Goal: Task Accomplishment & Management: Complete application form

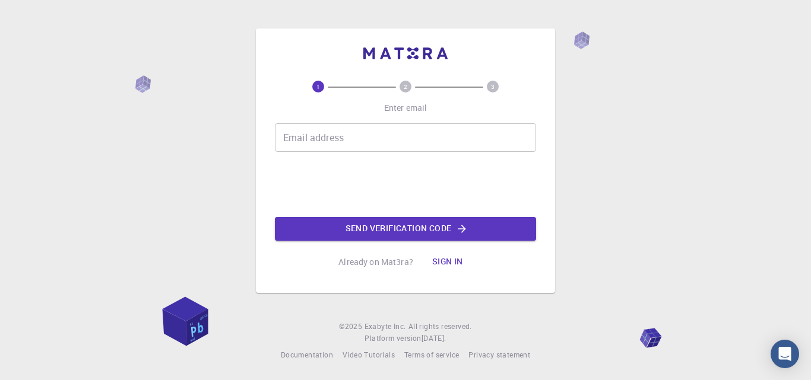
click at [361, 128] on input "Email address" at bounding box center [405, 137] width 261 height 28
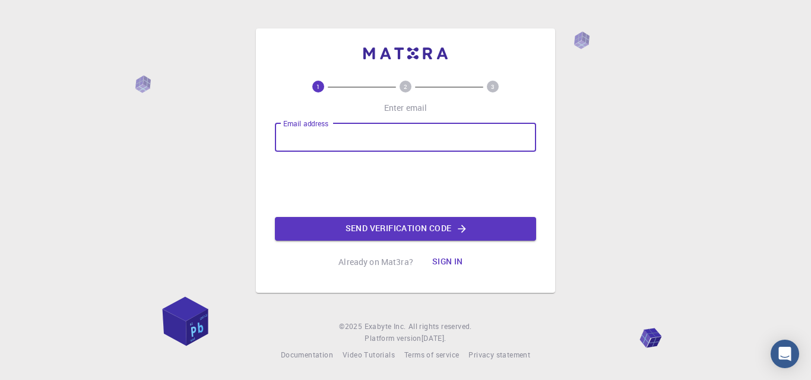
type input "[EMAIL_ADDRESS][DOMAIN_NAME]"
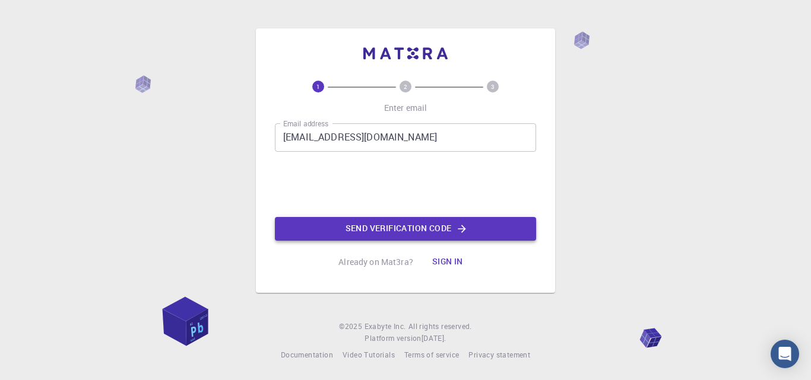
click at [366, 229] on button "Send verification code" at bounding box center [405, 229] width 261 height 24
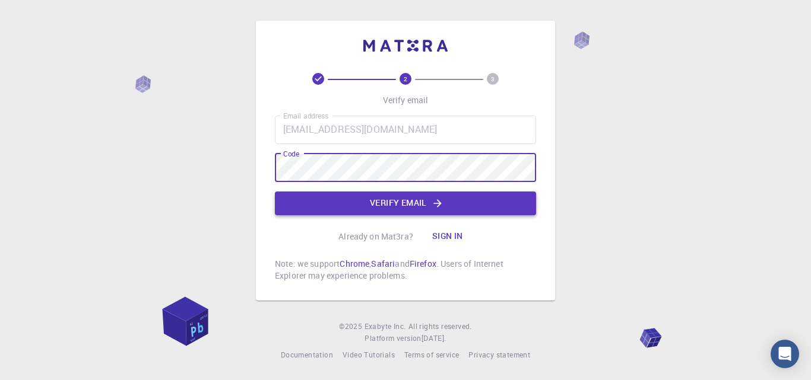
click at [366, 207] on button "Verify email" at bounding box center [405, 204] width 261 height 24
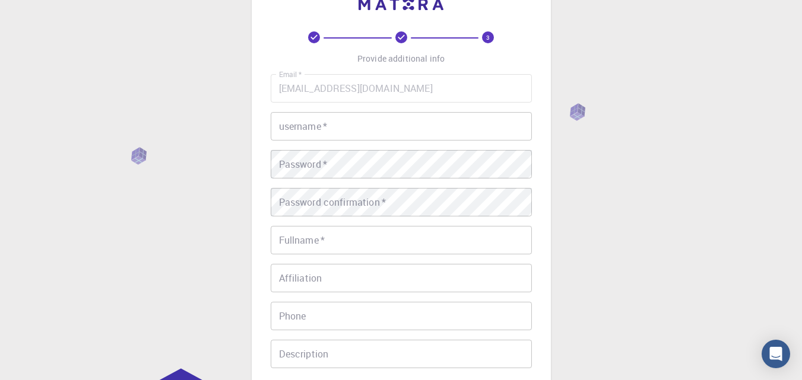
scroll to position [39, 0]
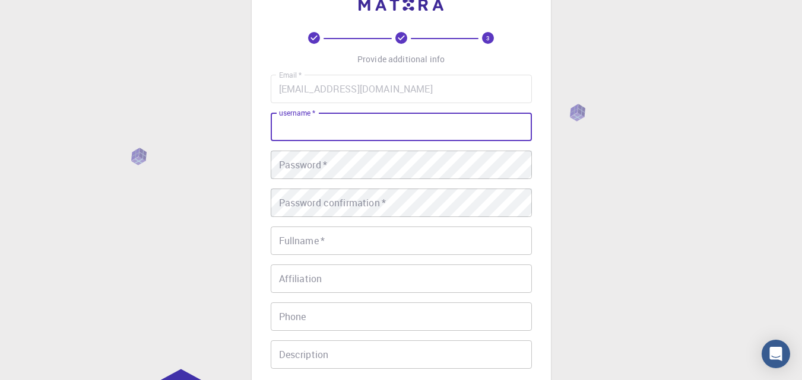
click at [366, 130] on input "username   *" at bounding box center [401, 127] width 261 height 28
click at [321, 125] on input "[PERSON_NAME] Ala" at bounding box center [401, 127] width 261 height 28
click at [332, 128] on input "[PERSON_NAME] Ala" at bounding box center [401, 127] width 261 height 28
paste input "a"
type input "[PERSON_NAME]"
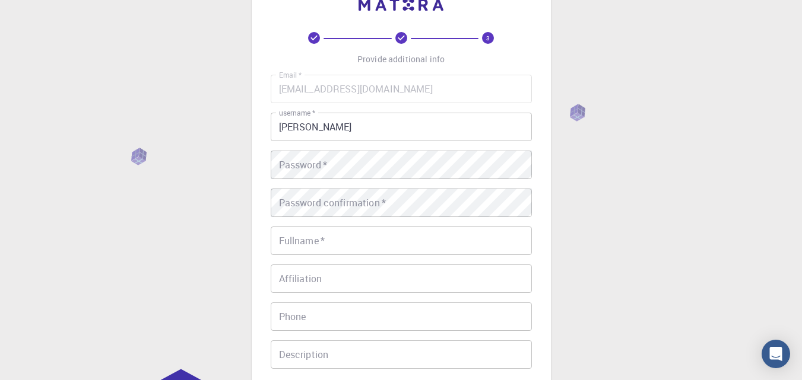
click at [205, 233] on div "3 Provide additional info Email   * [EMAIL_ADDRESS][DOMAIN_NAME] Email   * user…" at bounding box center [401, 263] width 802 height 604
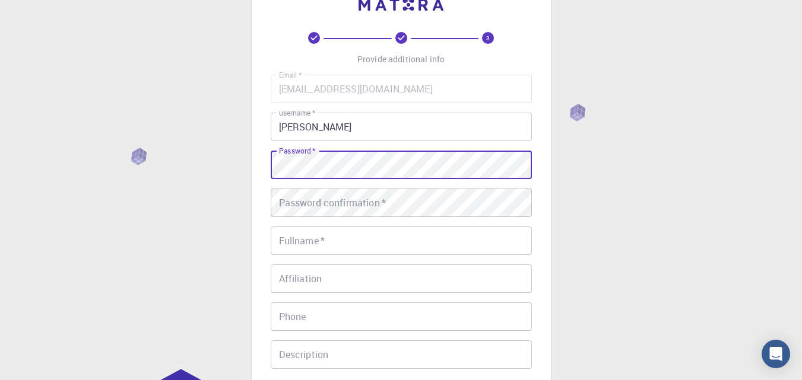
click at [224, 164] on div "3 Provide additional info Email   * [EMAIL_ADDRESS][DOMAIN_NAME] Email   * user…" at bounding box center [401, 263] width 802 height 604
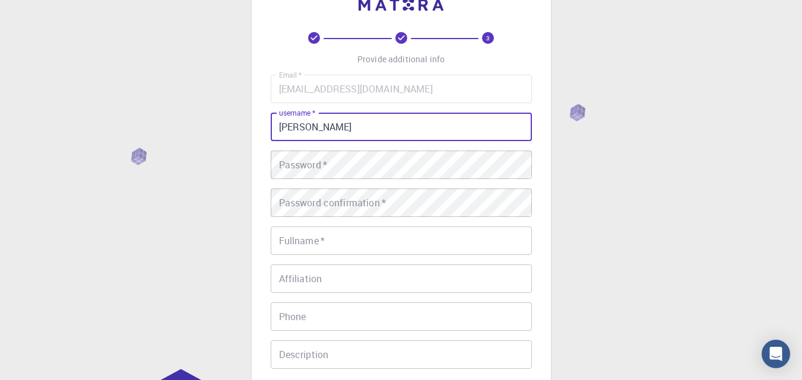
click at [306, 132] on input "[PERSON_NAME]" at bounding box center [401, 127] width 261 height 28
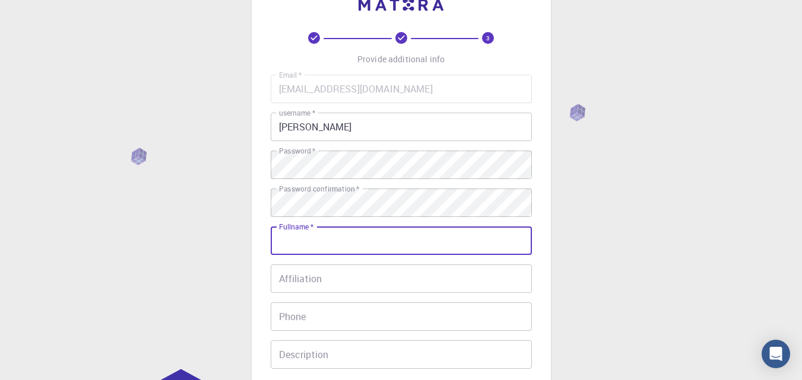
click at [306, 246] on input "Fullname   *" at bounding box center [401, 241] width 261 height 28
paste input "[PERSON_NAME]"
type input "[PERSON_NAME]"
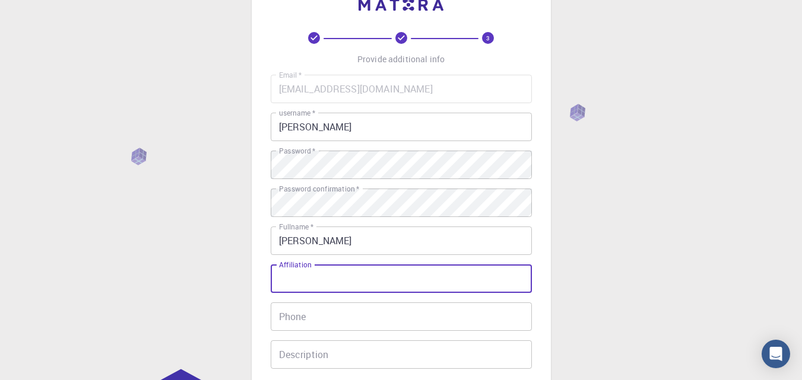
click at [307, 281] on input "Affiliation" at bounding box center [401, 279] width 261 height 28
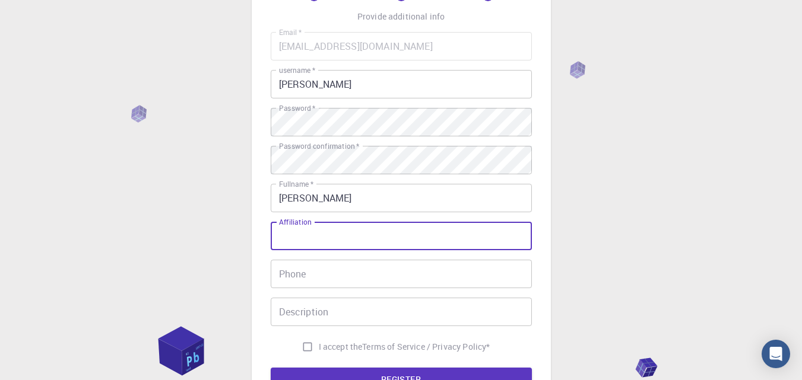
scroll to position [90, 0]
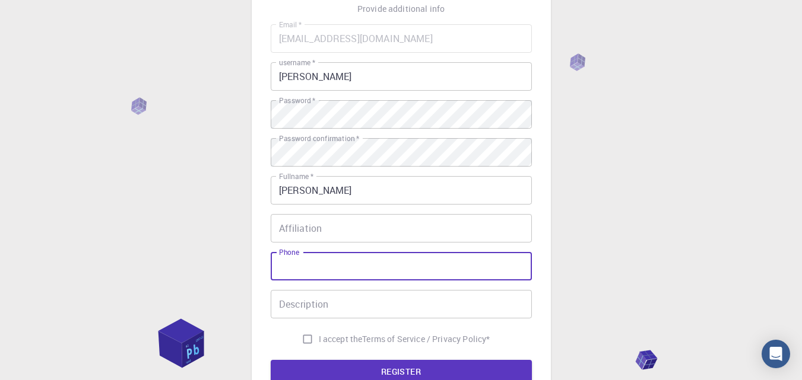
click at [308, 266] on input "Phone" at bounding box center [401, 266] width 261 height 28
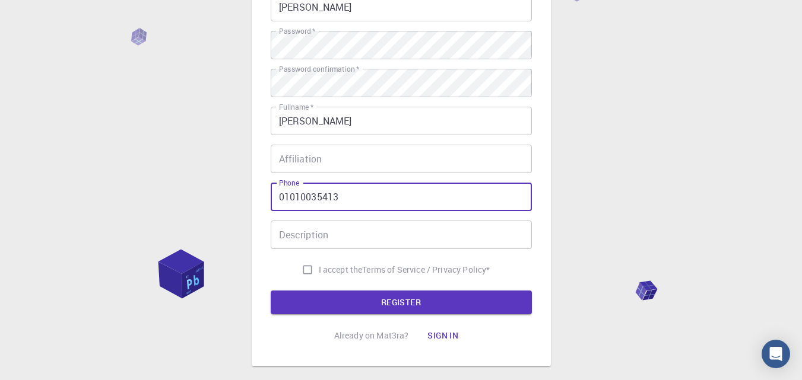
scroll to position [192, 0]
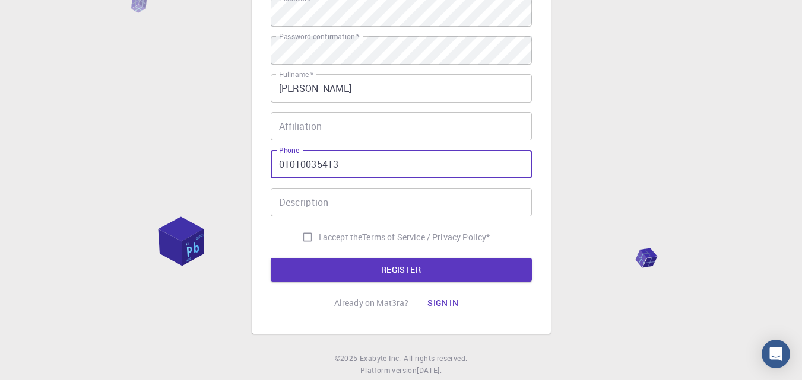
type input "01010035413"
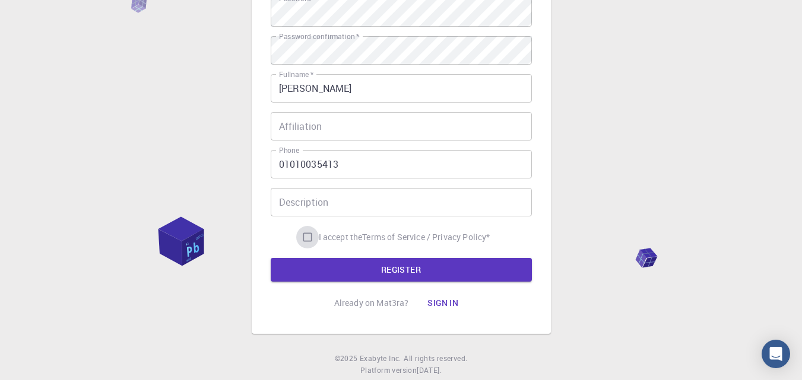
click at [304, 234] on input "I accept the Terms of Service / Privacy Policy *" at bounding box center [307, 237] width 23 height 23
checkbox input "true"
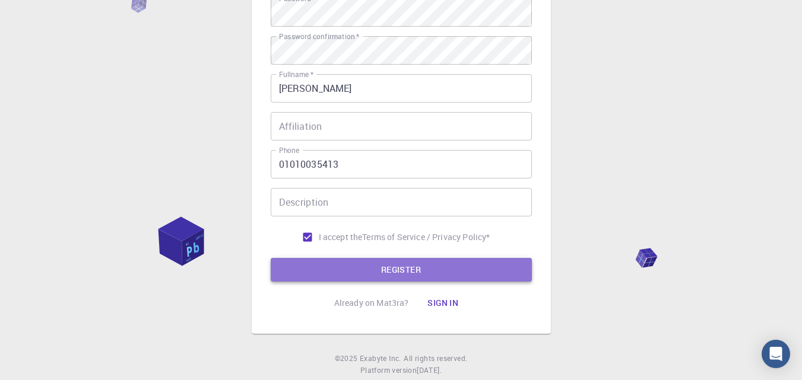
click at [336, 271] on button "REGISTER" at bounding box center [401, 270] width 261 height 24
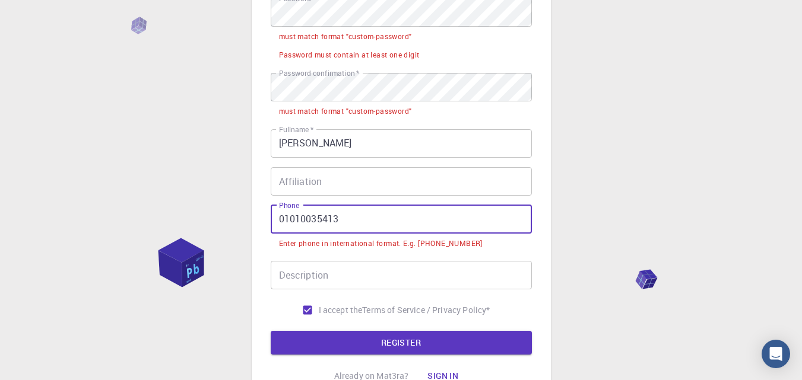
click at [277, 220] on input "01010035413" at bounding box center [401, 219] width 261 height 28
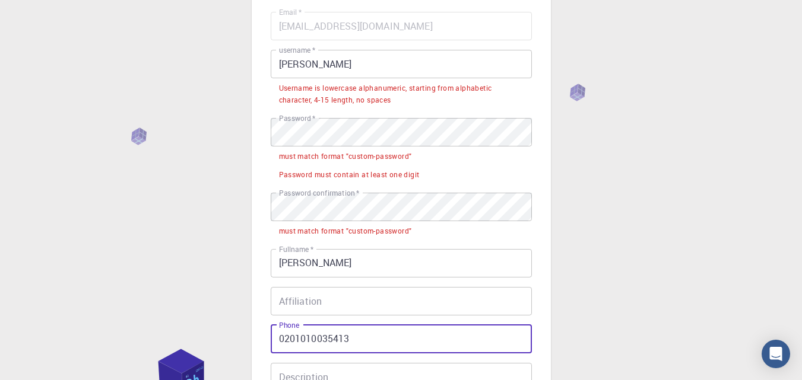
scroll to position [101, 0]
type input "0201010035413"
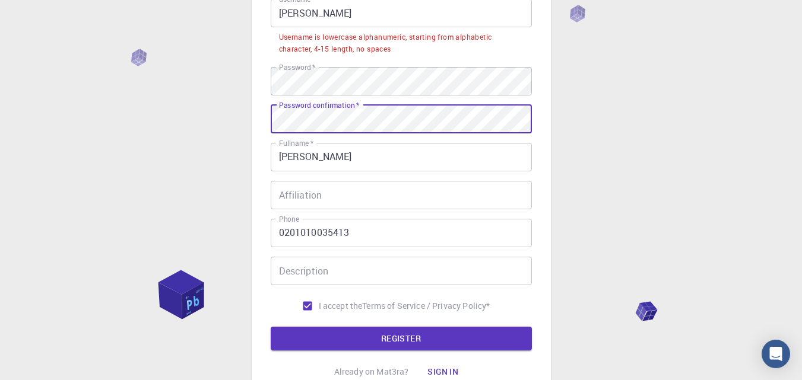
scroll to position [203, 0]
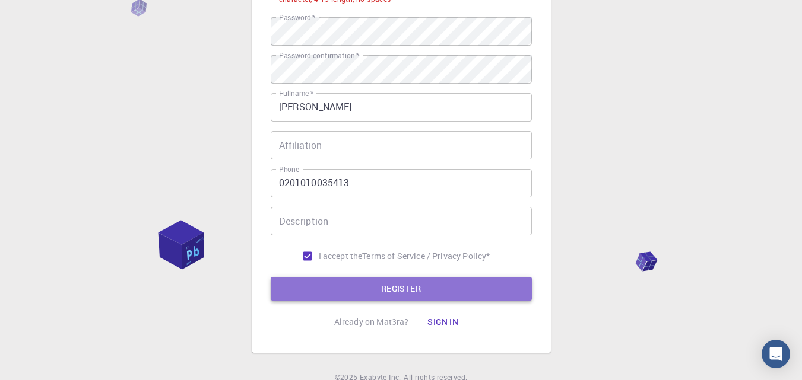
click at [331, 280] on button "REGISTER" at bounding box center [401, 289] width 261 height 24
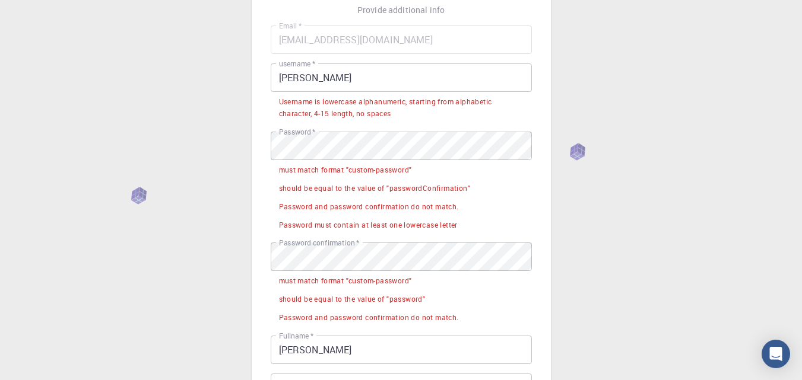
scroll to position [88, 0]
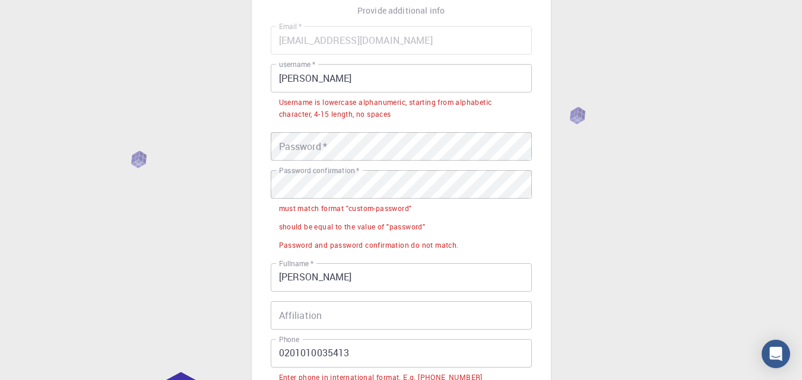
click at [328, 144] on div "Password   * Password   *" at bounding box center [401, 146] width 261 height 28
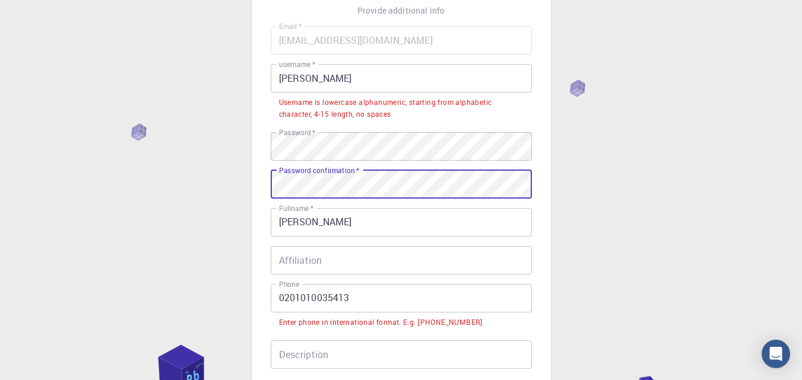
scroll to position [272, 0]
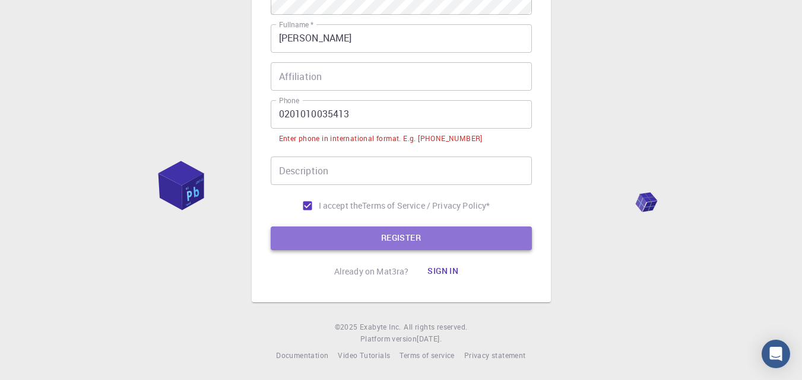
click at [449, 228] on button "REGISTER" at bounding box center [401, 239] width 261 height 24
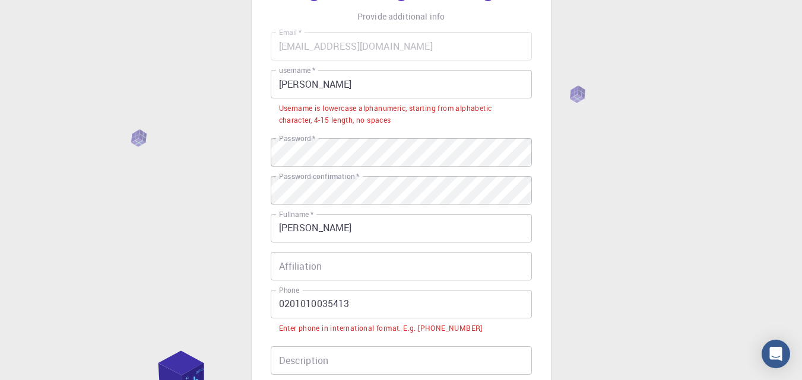
scroll to position [78, 0]
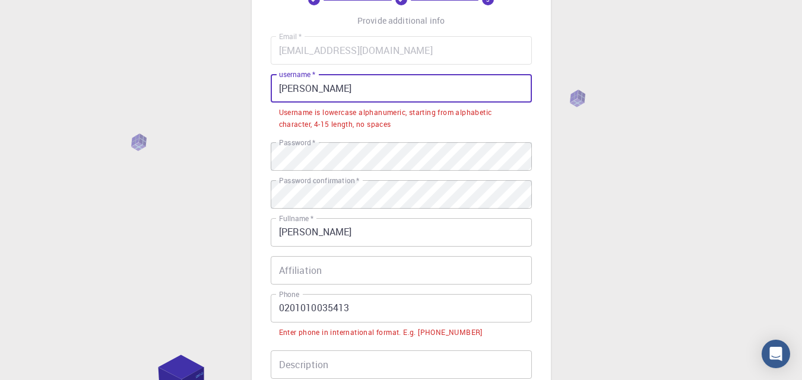
drag, startPoint x: 332, startPoint y: 89, endPoint x: 318, endPoint y: 90, distance: 13.7
click at [320, 89] on input "[PERSON_NAME]" at bounding box center [401, 88] width 261 height 28
click at [312, 91] on input "[PERSON_NAME]" at bounding box center [401, 88] width 261 height 28
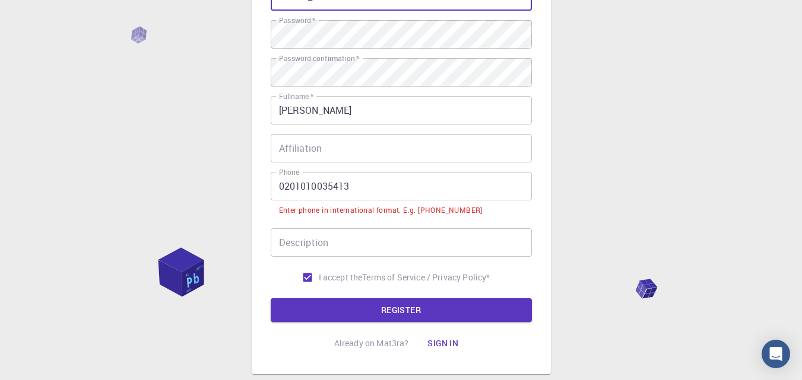
scroll to position [170, 0]
type input "Menna_Alaa"
click at [279, 188] on input "0201010035413" at bounding box center [401, 186] width 261 height 28
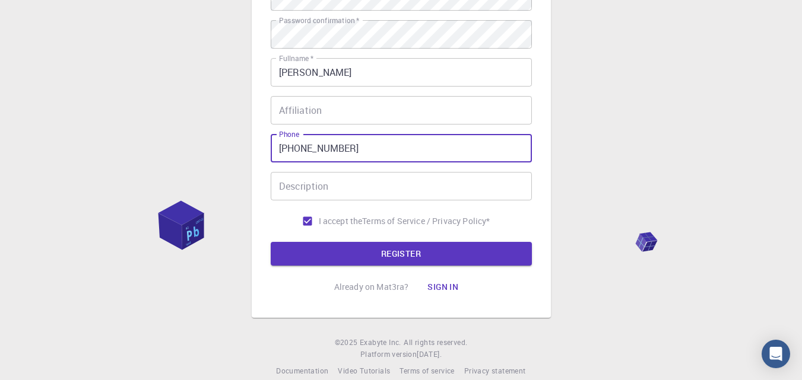
scroll to position [224, 0]
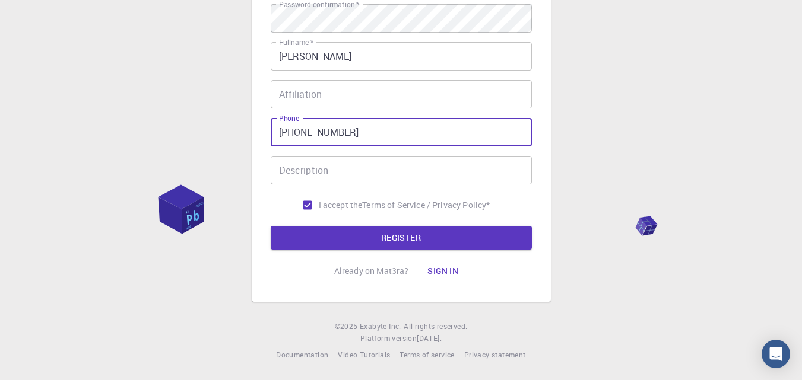
click at [289, 131] on input "[PHONE_NUMBER]" at bounding box center [401, 132] width 261 height 28
type input "[PHONE_NUMBER]"
click at [370, 228] on button "REGISTER" at bounding box center [401, 238] width 261 height 24
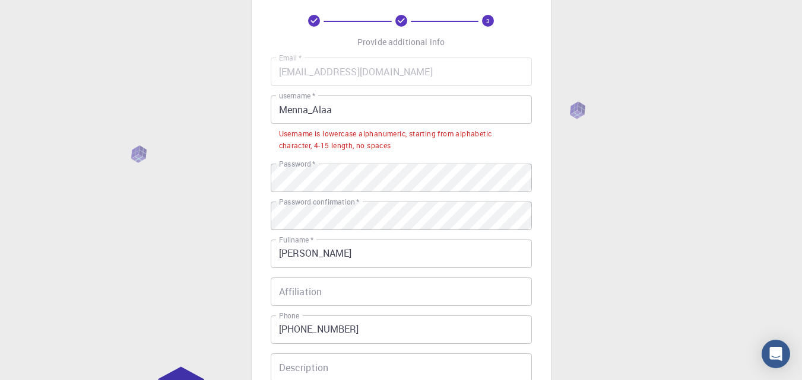
scroll to position [60, 0]
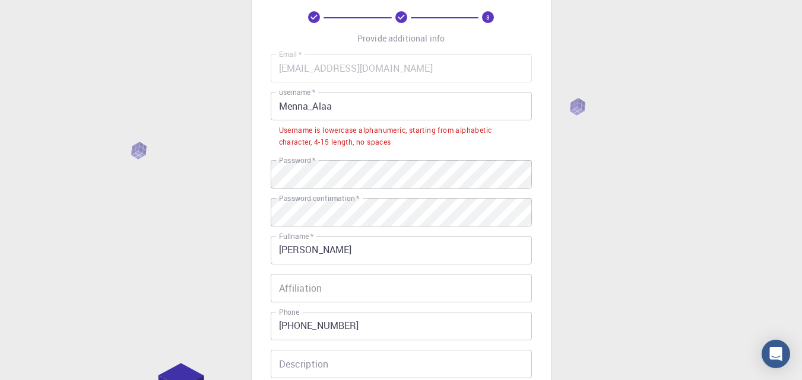
click at [315, 105] on input "Menna_Alaa" at bounding box center [401, 106] width 261 height 28
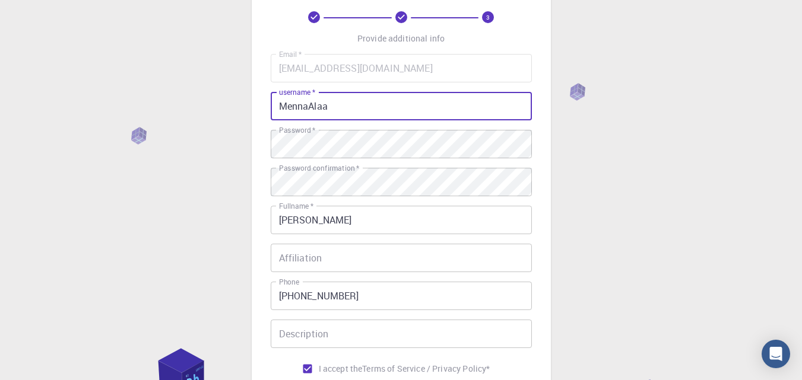
drag, startPoint x: 335, startPoint y: 108, endPoint x: 310, endPoint y: 107, distance: 25.6
click at [310, 107] on input "MennaAlaa" at bounding box center [401, 106] width 261 height 28
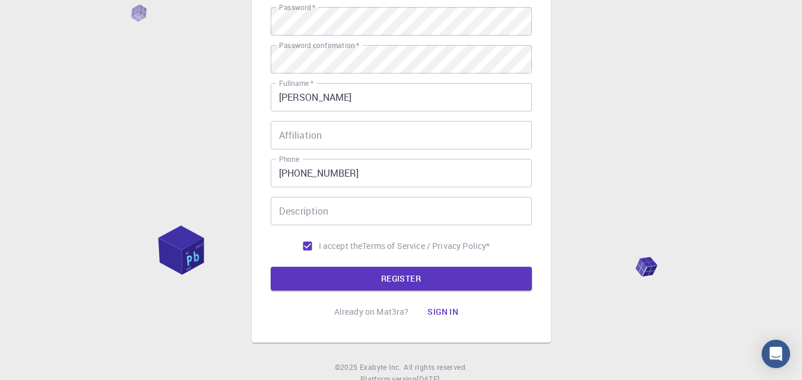
scroll to position [224, 0]
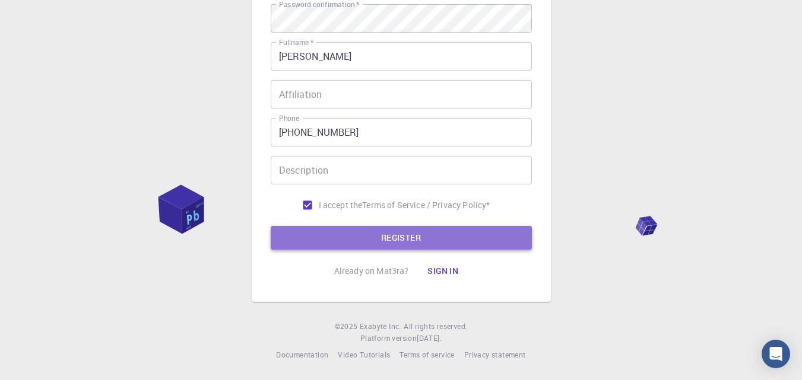
click at [373, 248] on button "REGISTER" at bounding box center [401, 238] width 261 height 24
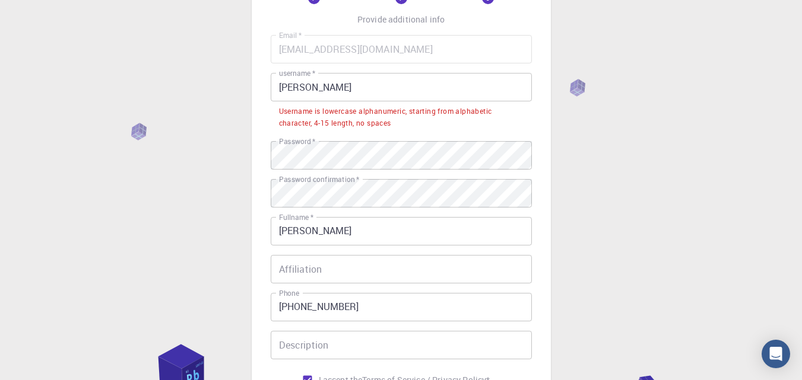
scroll to position [78, 0]
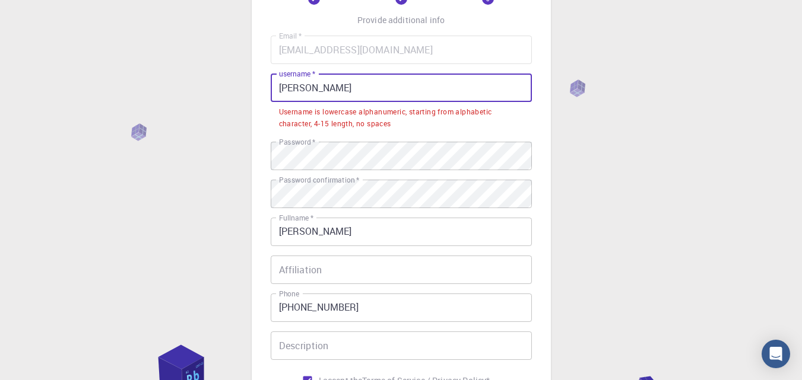
click at [288, 91] on input "[PERSON_NAME]" at bounding box center [401, 88] width 261 height 28
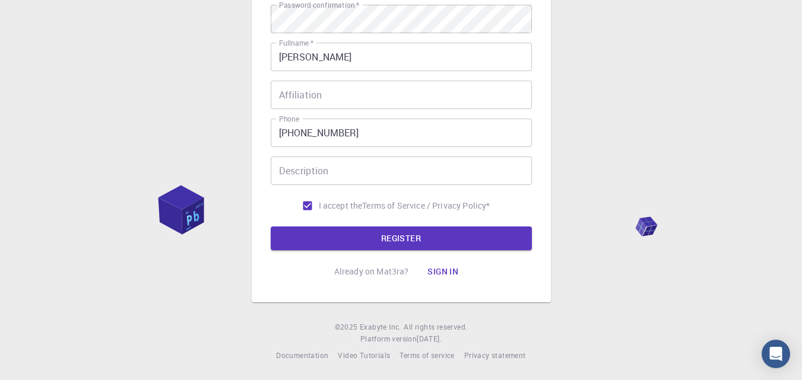
scroll to position [224, 0]
drag, startPoint x: 356, startPoint y: 223, endPoint x: 360, endPoint y: 230, distance: 8.0
click at [360, 230] on form "Email   * [EMAIL_ADDRESS][DOMAIN_NAME] Email   * username   * [PERSON_NAME] use…" at bounding box center [401, 70] width 261 height 360
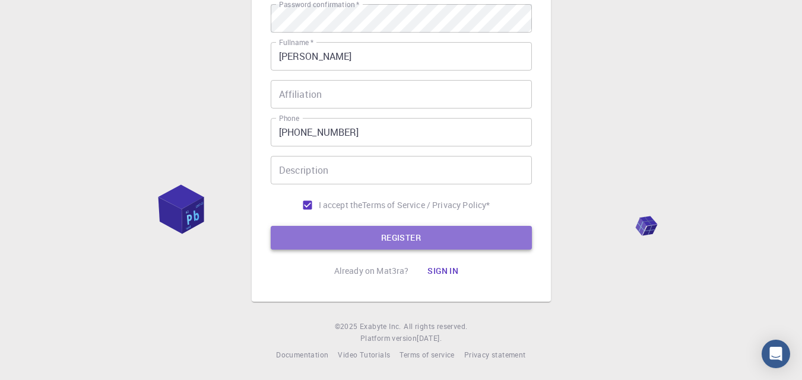
click at [360, 230] on button "REGISTER" at bounding box center [401, 238] width 261 height 24
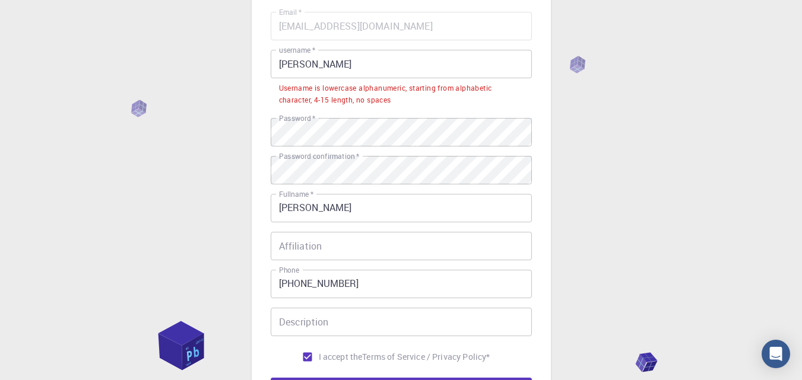
scroll to position [101, 0]
click at [286, 65] on input "[PERSON_NAME]" at bounding box center [401, 64] width 261 height 28
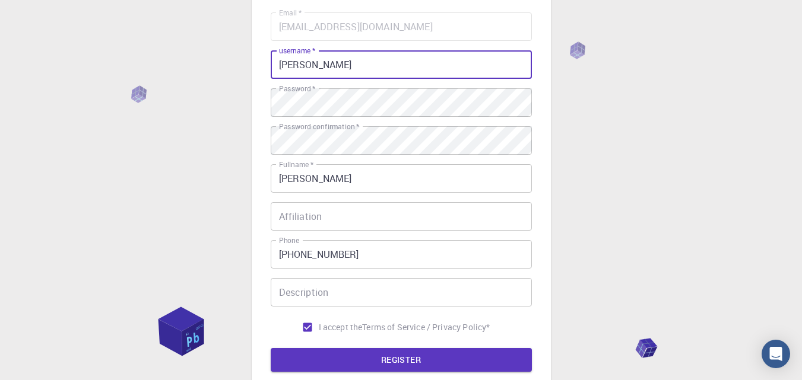
click at [308, 69] on input "[PERSON_NAME]" at bounding box center [401, 64] width 261 height 28
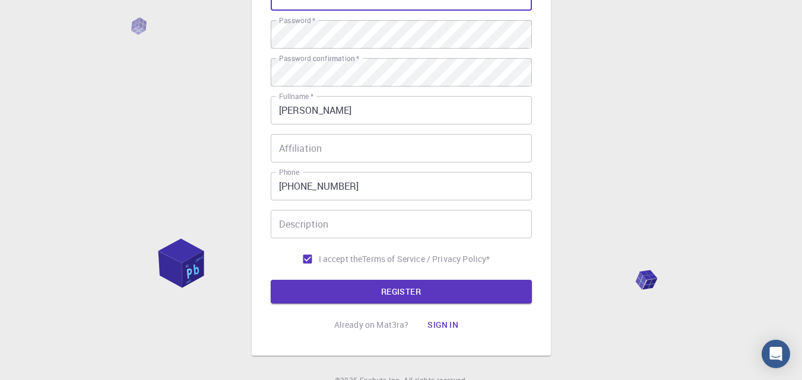
scroll to position [224, 0]
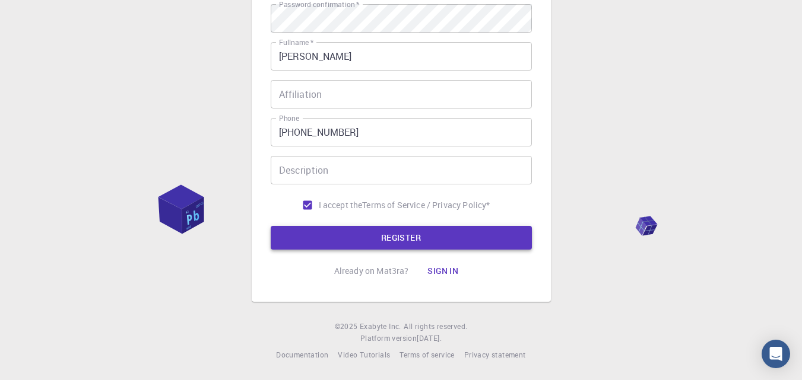
type input "Menna12345"
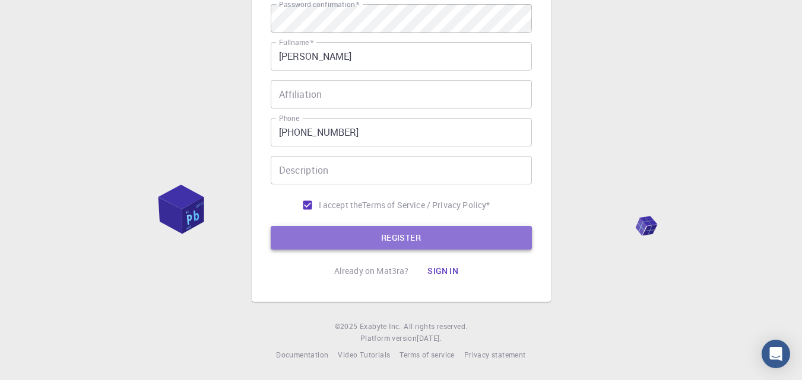
click at [389, 241] on button "REGISTER" at bounding box center [401, 238] width 261 height 24
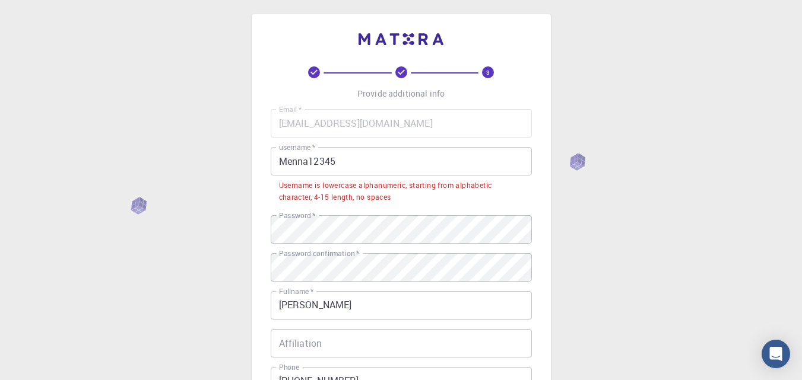
scroll to position [0, 0]
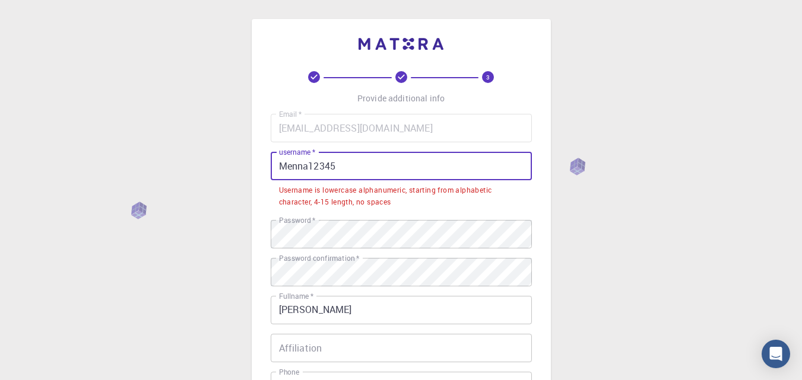
click at [340, 172] on input "Menna12345" at bounding box center [401, 166] width 261 height 28
click at [311, 169] on input "Menna12345" at bounding box center [401, 166] width 261 height 28
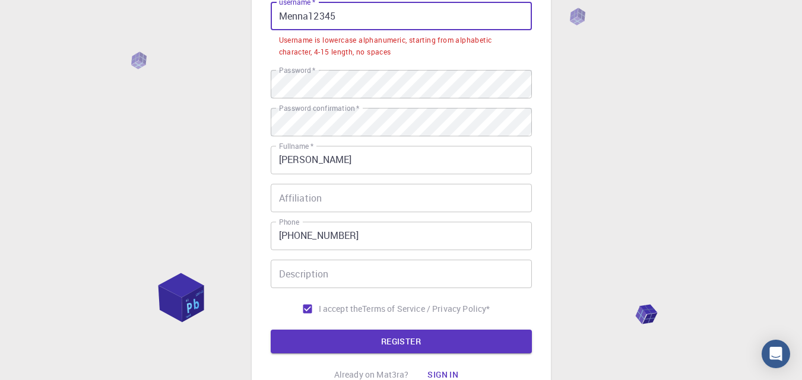
scroll to position [212, 0]
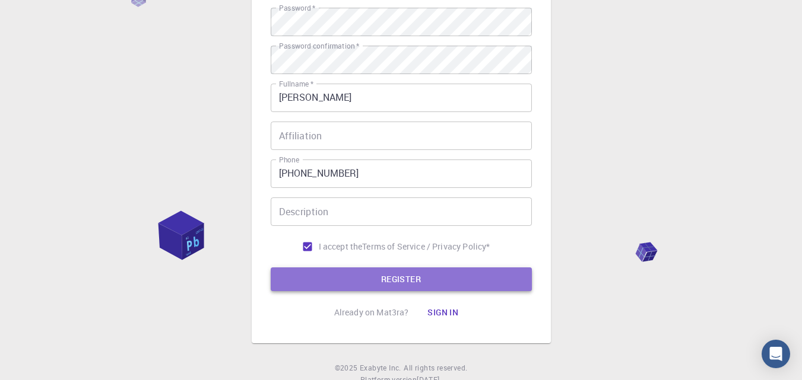
click at [376, 277] on button "REGISTER" at bounding box center [401, 280] width 261 height 24
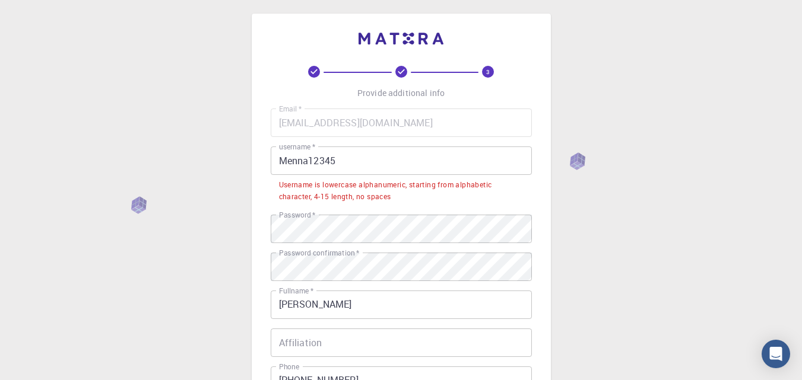
scroll to position [9, 0]
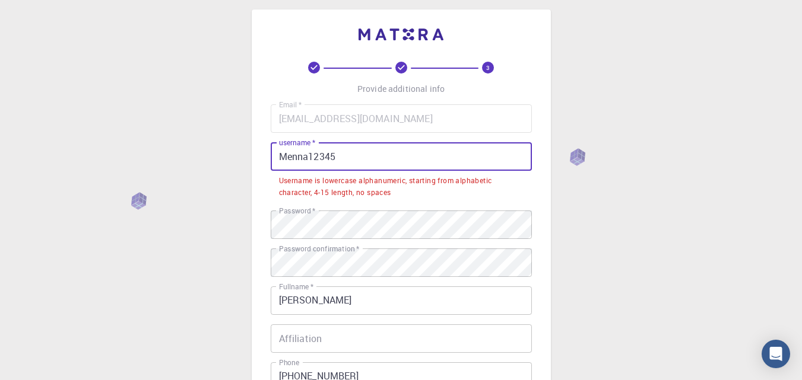
click at [314, 166] on input "Menna12345" at bounding box center [401, 156] width 261 height 28
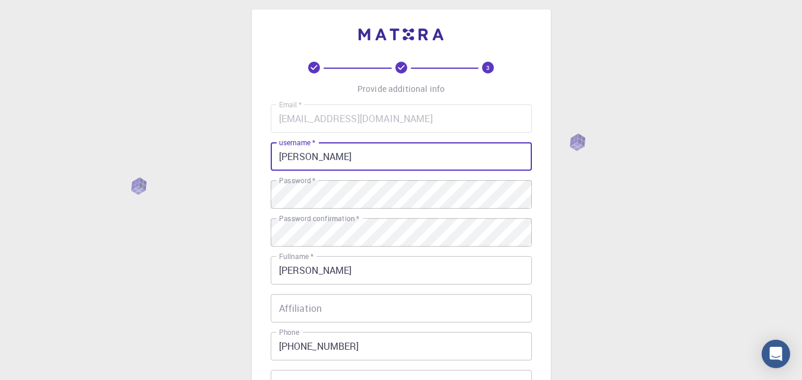
click at [313, 153] on input "[PERSON_NAME]" at bounding box center [401, 156] width 261 height 28
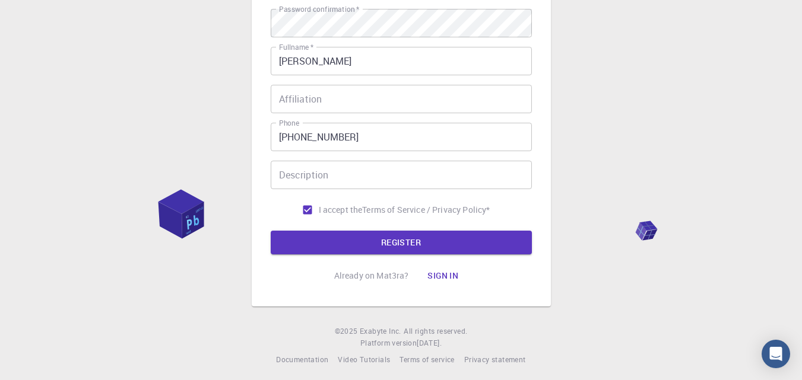
scroll to position [224, 0]
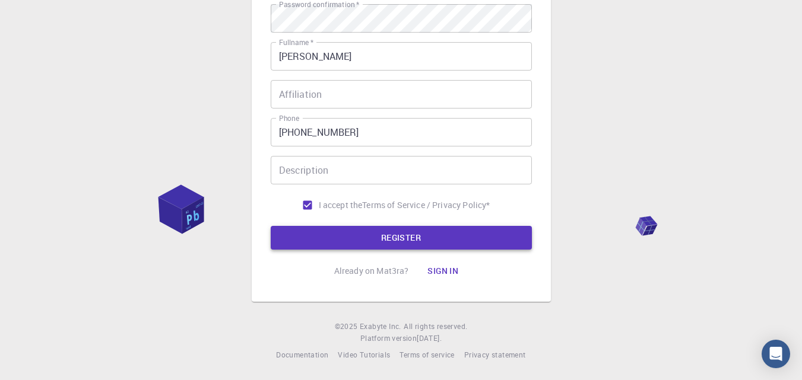
click at [334, 237] on button "REGISTER" at bounding box center [401, 238] width 261 height 24
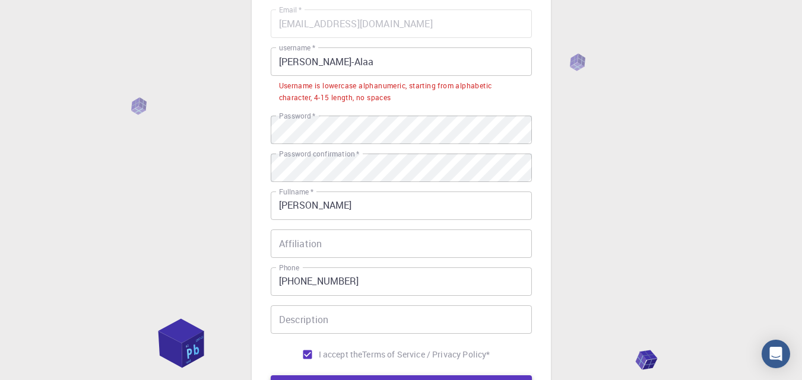
scroll to position [97, 0]
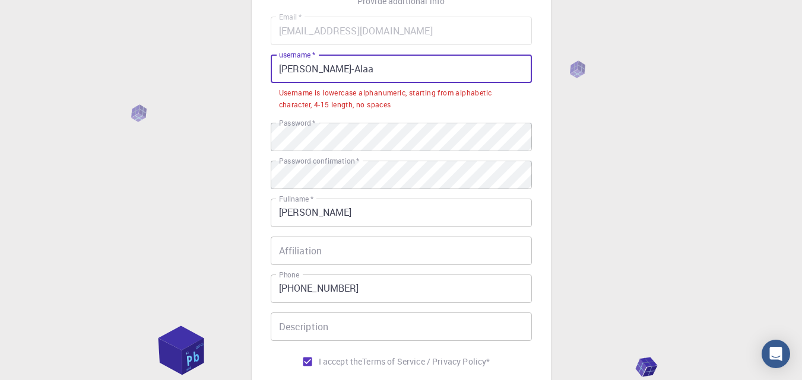
click at [331, 65] on input "[PERSON_NAME]-Alaa" at bounding box center [401, 69] width 261 height 28
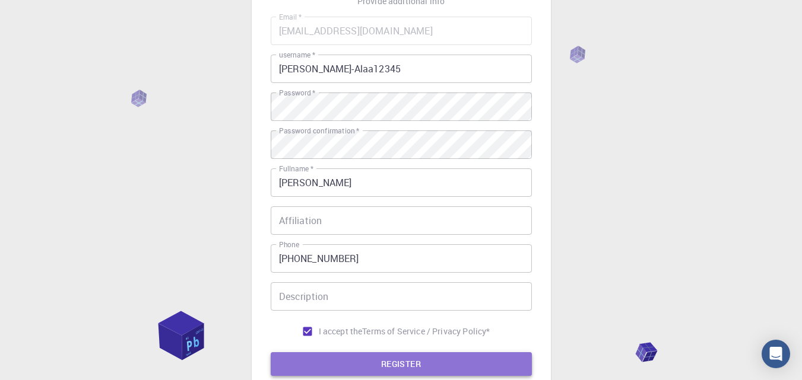
click at [382, 359] on button "REGISTER" at bounding box center [401, 365] width 261 height 24
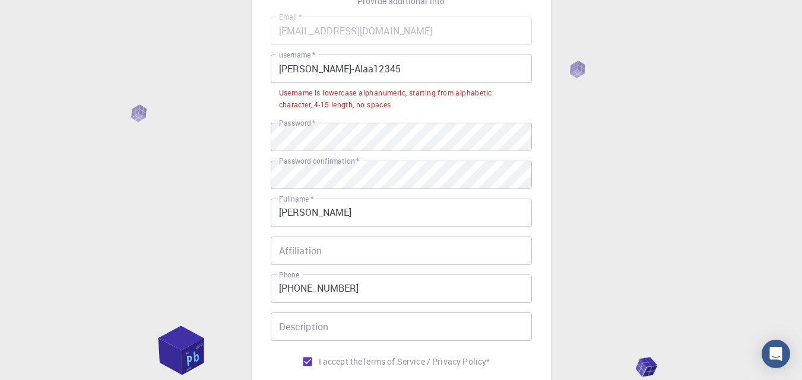
click at [367, 97] on div "Username is lowercase alphanumeric, starting from alphabetic character, 4-15 le…" at bounding box center [401, 99] width 245 height 24
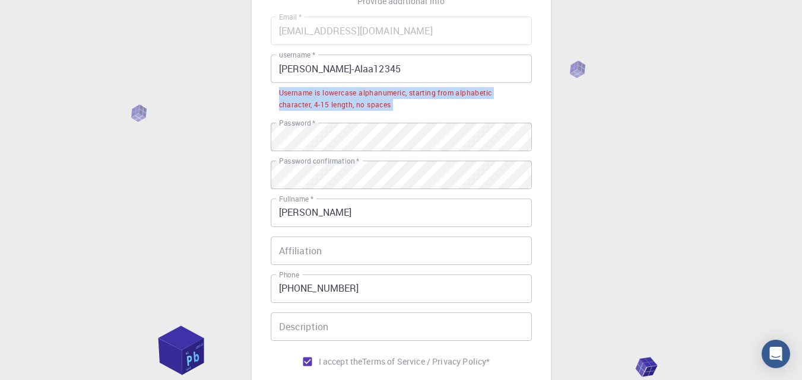
click at [367, 97] on div "Username is lowercase alphanumeric, starting from alphabetic character, 4-15 le…" at bounding box center [401, 99] width 245 height 24
copy div "Username is lowercase alphanumeric, starting from alphabetic character, 4-15 le…"
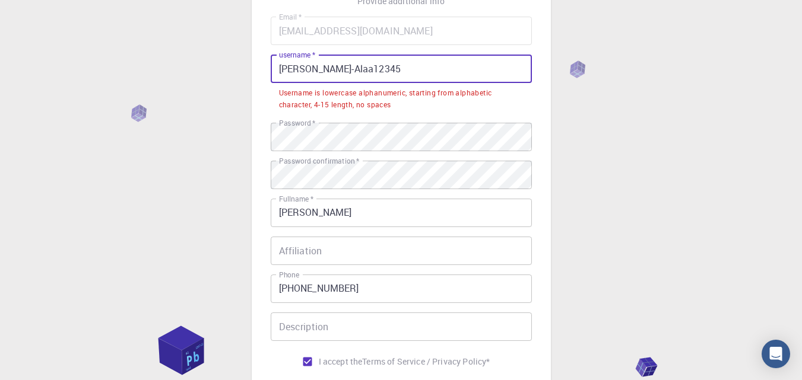
click at [318, 69] on input "[PERSON_NAME]-Alaa12345" at bounding box center [401, 69] width 261 height 28
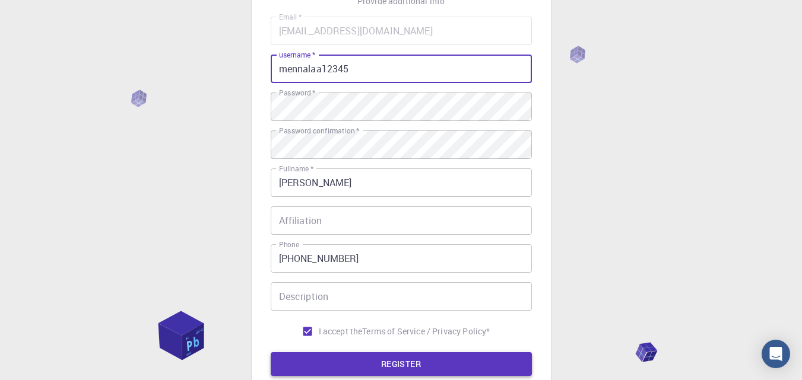
type input "mennalaa12345"
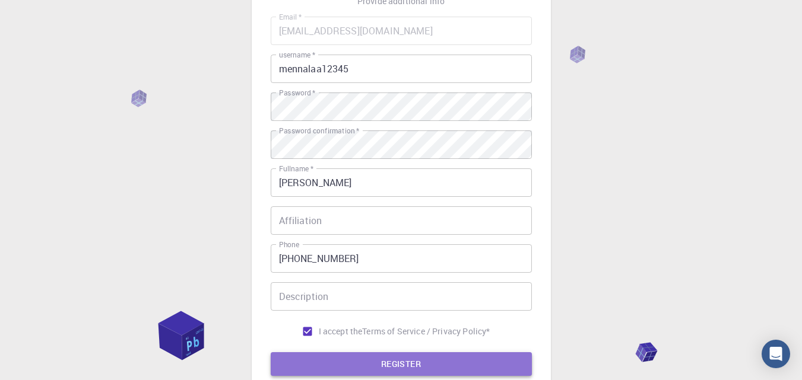
click at [421, 357] on button "REGISTER" at bounding box center [401, 365] width 261 height 24
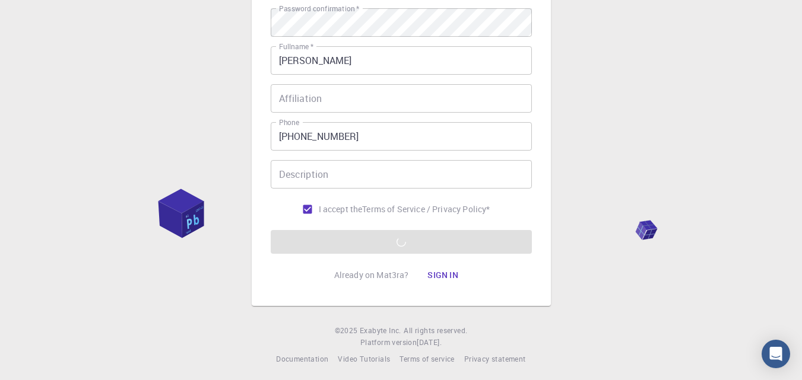
scroll to position [219, 0]
click at [591, 150] on div "3 Provide additional info Email   * [EMAIL_ADDRESS][DOMAIN_NAME] Email   * user…" at bounding box center [401, 83] width 802 height 604
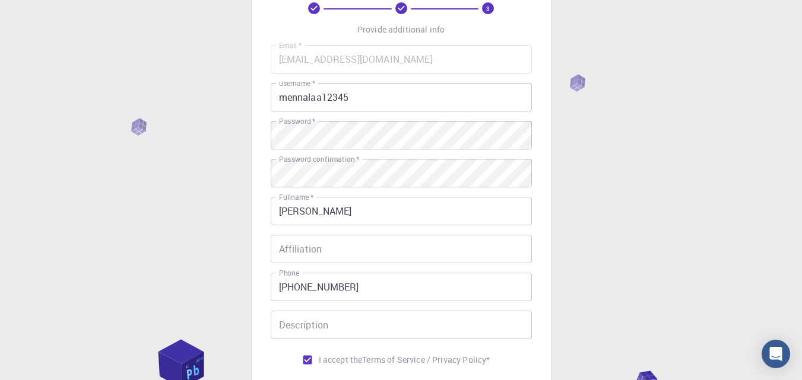
scroll to position [67, 0]
